Goal: Information Seeking & Learning: Learn about a topic

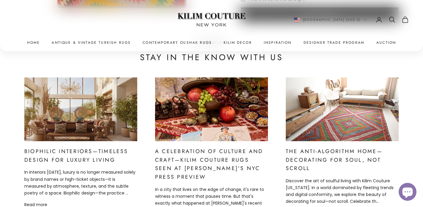
scroll to position [2517, 0]
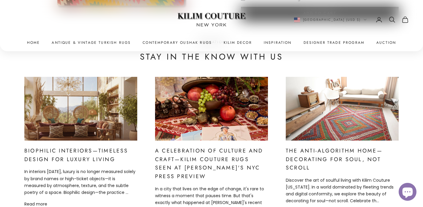
click at [103, 95] on img at bounding box center [81, 108] width 136 height 76
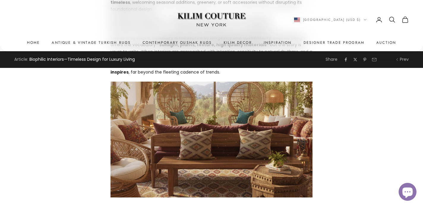
scroll to position [592, 0]
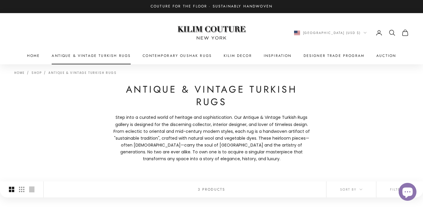
click at [119, 54] on link "Antique & Vintage Turkish Rugs" at bounding box center [91, 56] width 79 height 6
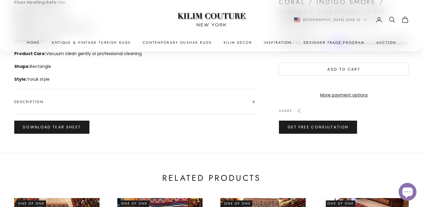
click at [206, 96] on span "Description" at bounding box center [134, 101] width 241 height 25
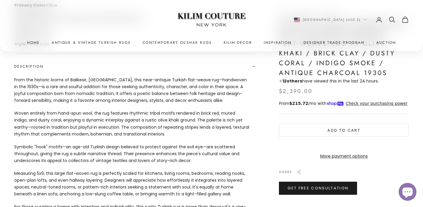
scroll to position [346, 0]
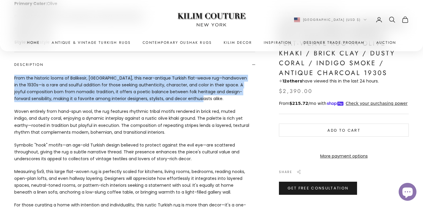
drag, startPoint x: 14, startPoint y: 80, endPoint x: 207, endPoint y: 101, distance: 193.8
click at [207, 101] on p "From the historic looms of Balikesir, Turkey, this near-antique Turkish flat-we…" at bounding box center [131, 88] width 235 height 27
copy p "From the historic looms of Balikesir, Turkey, this near-antique Turkish flat-we…"
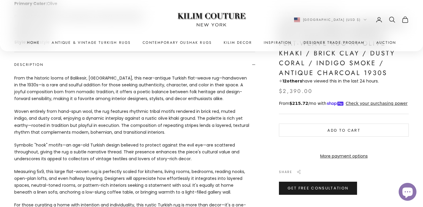
click at [180, 116] on p "Woven entirely from hand-spun wool, the rug features rhythmic tribal motifs ren…" at bounding box center [131, 121] width 235 height 27
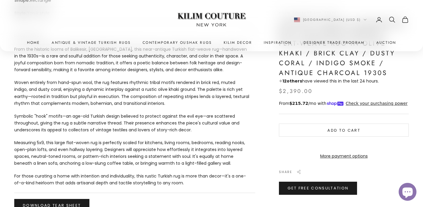
scroll to position [385, 0]
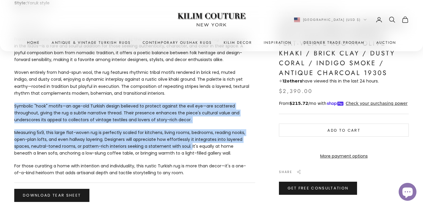
drag, startPoint x: 15, startPoint y: 106, endPoint x: 191, endPoint y: 147, distance: 180.1
click at [191, 147] on div "From the historic looms of Balikesir, Turkey, this near-antique Turkish flat-we…" at bounding box center [134, 109] width 241 height 147
copy div "Symbolic "hook" motifs—an age-old Turkish design believed to protect against th…"
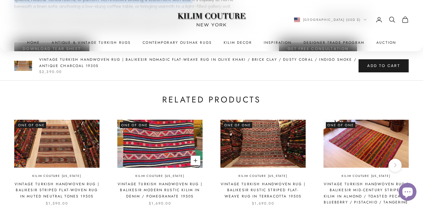
scroll to position [660, 0]
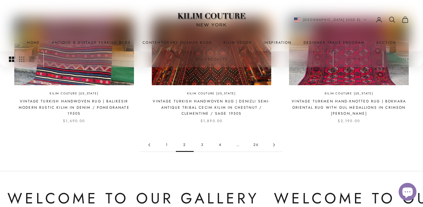
scroll to position [587, 0]
